Goal: Transaction & Acquisition: Download file/media

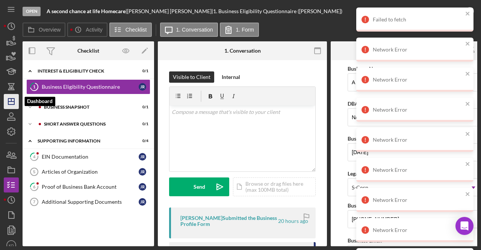
click at [12, 104] on icon "Icon/Dashboard" at bounding box center [11, 101] width 19 height 19
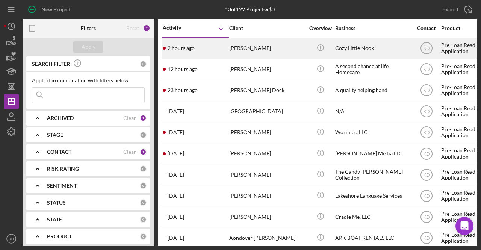
click at [386, 46] on div "Cozy Little Nook" at bounding box center [372, 48] width 75 height 20
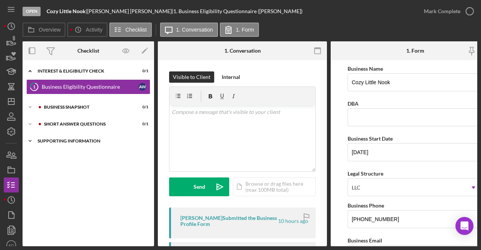
click at [36, 142] on icon "Icon/Expander" at bounding box center [30, 140] width 15 height 15
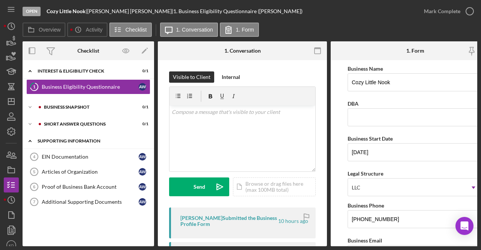
click at [80, 142] on div "Supporting Information" at bounding box center [91, 141] width 107 height 5
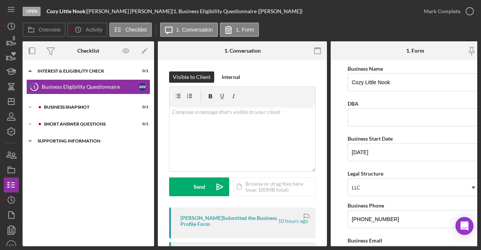
click at [80, 142] on div "Supporting Information" at bounding box center [91, 141] width 107 height 5
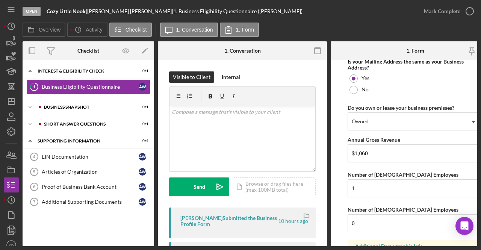
scroll to position [639, 0]
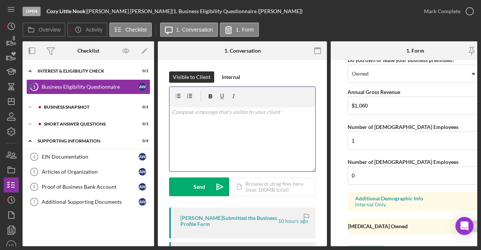
click at [250, 137] on div "v Color teal Color pink Remove color Add row above Add row below Add column bef…" at bounding box center [242, 139] width 146 height 66
drag, startPoint x: 219, startPoint y: 142, endPoint x: 154, endPoint y: 103, distance: 75.0
click at [154, 103] on div "Overview Internal Workflow Stage Open Icon/Dropdown Arrow Archive (can unarchiv…" at bounding box center [250, 143] width 455 height 205
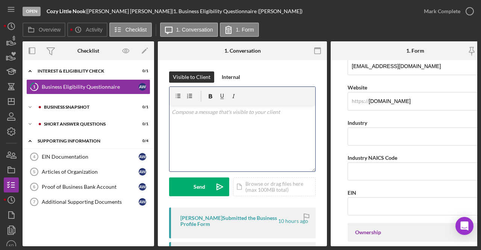
scroll to position [113, 0]
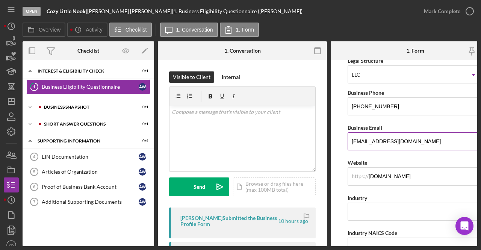
click at [390, 138] on input "[EMAIL_ADDRESS][DOMAIN_NAME]" at bounding box center [414, 141] width 135 height 18
click at [11, 101] on line "button" at bounding box center [11, 101] width 6 height 0
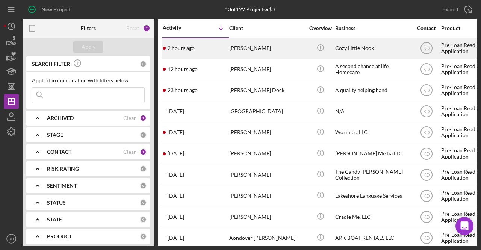
click at [296, 48] on div "[PERSON_NAME]" at bounding box center [266, 48] width 75 height 20
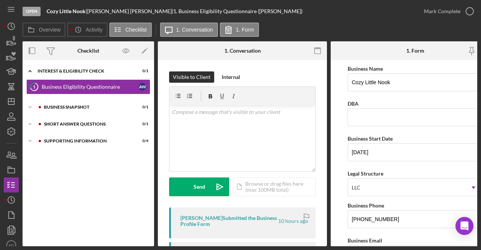
click at [105, 9] on div "[PERSON_NAME] |" at bounding box center [130, 11] width 86 height 6
click at [109, 13] on div "[PERSON_NAME] |" at bounding box center [130, 11] width 86 height 6
drag, startPoint x: 86, startPoint y: 12, endPoint x: 47, endPoint y: 11, distance: 39.5
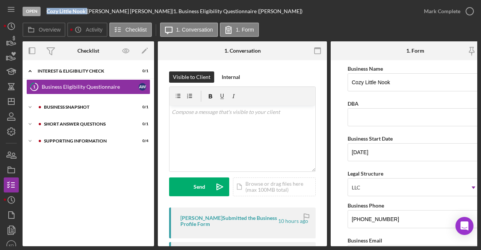
click at [47, 11] on div "Cozy Little Nook |" at bounding box center [67, 11] width 41 height 6
copy div "Cozy Little Nook"
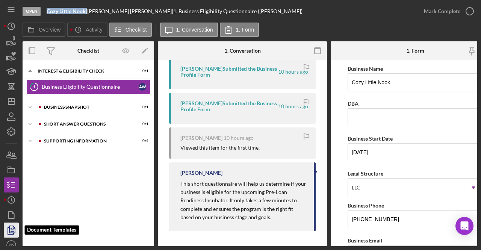
click at [13, 228] on polyline "button" at bounding box center [14, 227] width 2 height 2
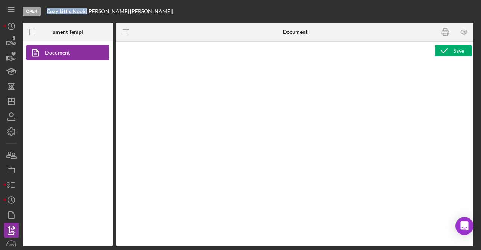
type textarea "<l0 ipsum="dolo-sitam: cons;"><adi elits="doeiu: temp;" inc="utlab://etdolo.mag…"
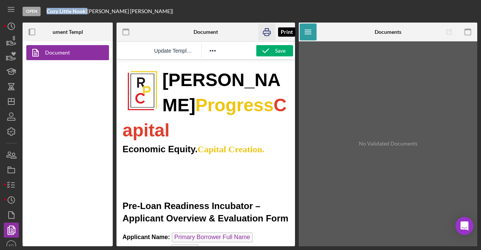
click at [270, 32] on icon "button" at bounding box center [267, 32] width 8 height 3
click at [9, 216] on polygon "button" at bounding box center [12, 214] width 6 height 7
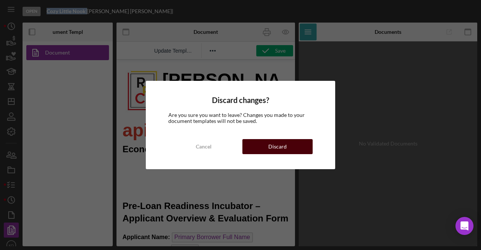
click at [263, 144] on button "Discard" at bounding box center [277, 146] width 70 height 15
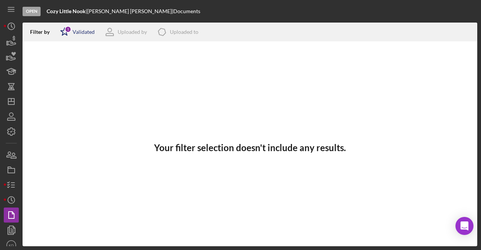
click at [65, 32] on div "1" at bounding box center [68, 29] width 7 height 7
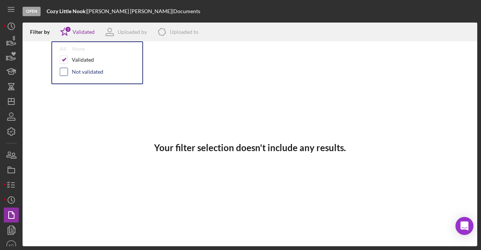
click at [62, 71] on input "checkbox" at bounding box center [64, 72] width 8 height 8
checkbox input "true"
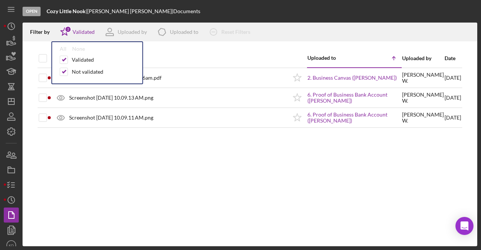
click at [203, 46] on div at bounding box center [250, 45] width 455 height 8
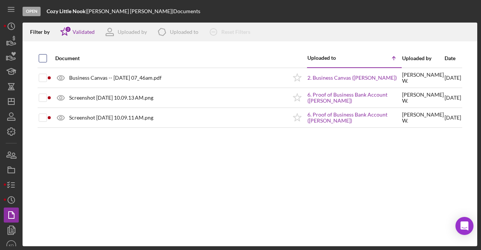
click at [43, 57] on input "checkbox" at bounding box center [43, 58] width 8 height 8
checkbox input "true"
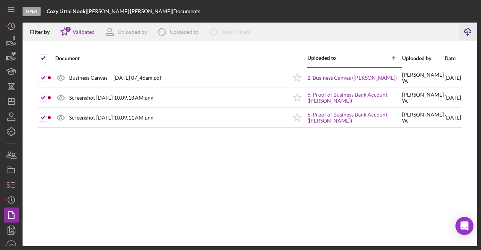
click at [468, 33] on icon "button" at bounding box center [467, 31] width 6 height 4
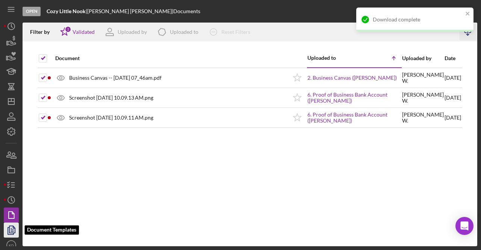
click at [14, 233] on polygon "button" at bounding box center [12, 229] width 6 height 7
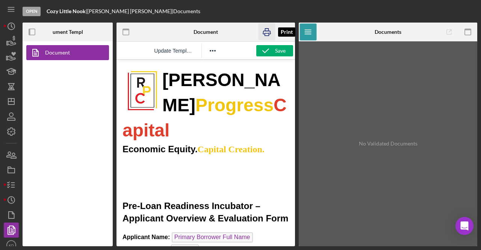
click at [265, 32] on icon "button" at bounding box center [266, 32] width 17 height 17
